Goal: Task Accomplishment & Management: Manage account settings

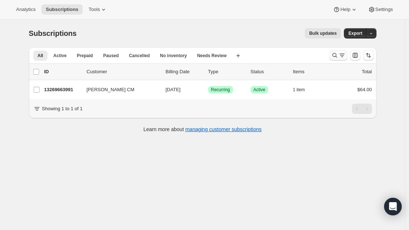
click at [336, 59] on button "Search and filter results" at bounding box center [339, 55] width 18 height 10
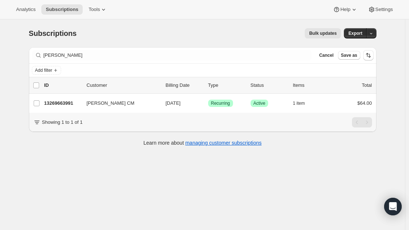
click at [95, 72] on div "Add filter" at bounding box center [203, 70] width 342 height 9
drag, startPoint x: 80, startPoint y: 50, endPoint x: 48, endPoint y: 61, distance: 34.1
click at [48, 61] on div "Filter subscribers [PERSON_NAME] Clear Cancel Save as" at bounding box center [203, 55] width 348 height 16
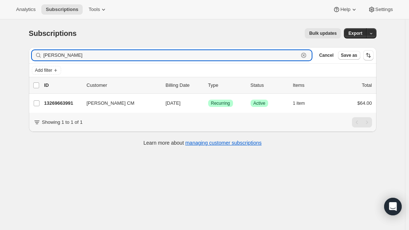
drag, startPoint x: 74, startPoint y: 56, endPoint x: 20, endPoint y: 54, distance: 54.5
click at [20, 54] on div "Subscriptions. This page is ready Subscriptions Bulk updates More actions Bulk …" at bounding box center [202, 134] width 405 height 230
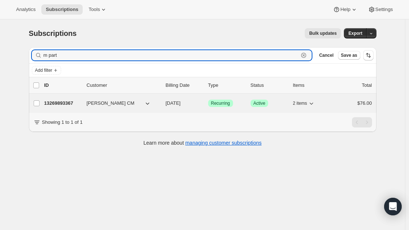
type input "m part"
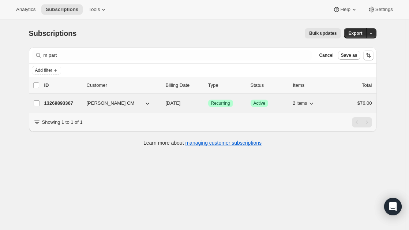
click at [92, 104] on span "[PERSON_NAME] CM" at bounding box center [111, 103] width 48 height 7
click at [115, 102] on span "[PERSON_NAME] CM" at bounding box center [111, 103] width 48 height 7
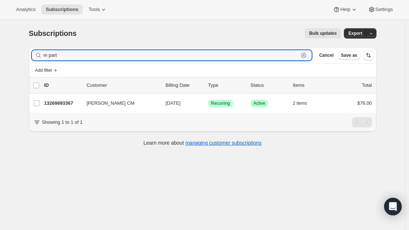
drag, startPoint x: 67, startPoint y: 57, endPoint x: 25, endPoint y: 51, distance: 42.9
click at [25, 51] on div "Filter subscribers m part Clear Cancel Save as Add filter 0 selected Update nex…" at bounding box center [200, 97] width 354 height 112
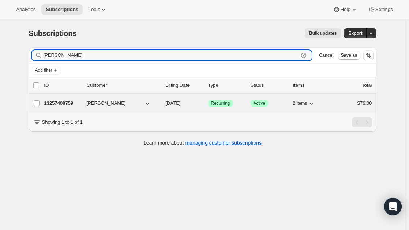
type input "[PERSON_NAME]"
click at [105, 106] on span "[PERSON_NAME]" at bounding box center [106, 103] width 39 height 7
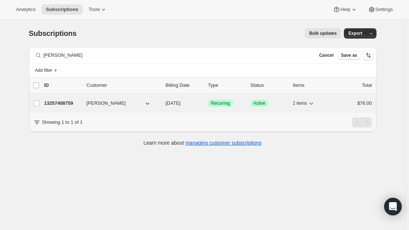
click at [95, 98] on div "13257408759 [PERSON_NAME] [DATE] Success Recurring Success Active 2 items $76.00" at bounding box center [208, 103] width 328 height 10
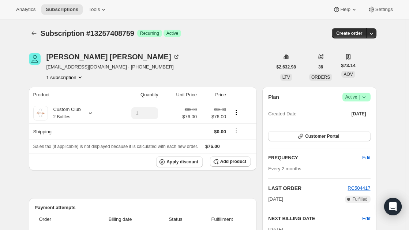
click at [355, 96] on span "Active |" at bounding box center [356, 96] width 22 height 7
click at [356, 124] on span "Cancel subscription" at bounding box center [358, 123] width 41 height 5
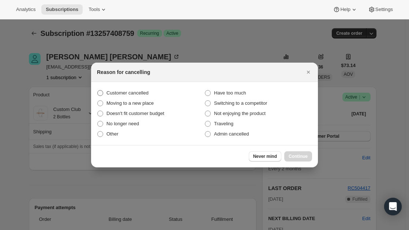
click at [100, 94] on span ":rmb:" at bounding box center [100, 93] width 6 height 6
click at [98, 90] on input "Customer cancelled" at bounding box center [97, 90] width 0 height 0
radio input "true"
click at [293, 164] on div "Never mind Continue" at bounding box center [204, 156] width 227 height 22
click at [293, 156] on span "Continue" at bounding box center [298, 156] width 19 height 6
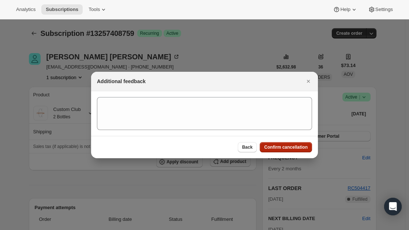
click at [282, 148] on span "Confirm cancellation" at bounding box center [286, 147] width 44 height 6
